Goal: Task Accomplishment & Management: Manage account settings

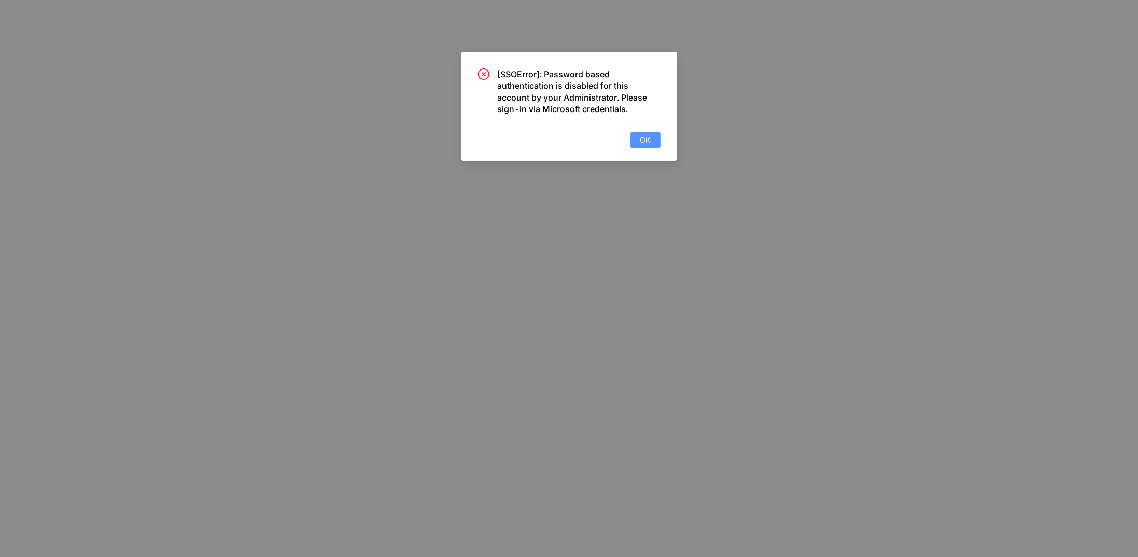
click at [651, 132] on button "OK" at bounding box center [645, 140] width 30 height 17
